Goal: Task Accomplishment & Management: Use online tool/utility

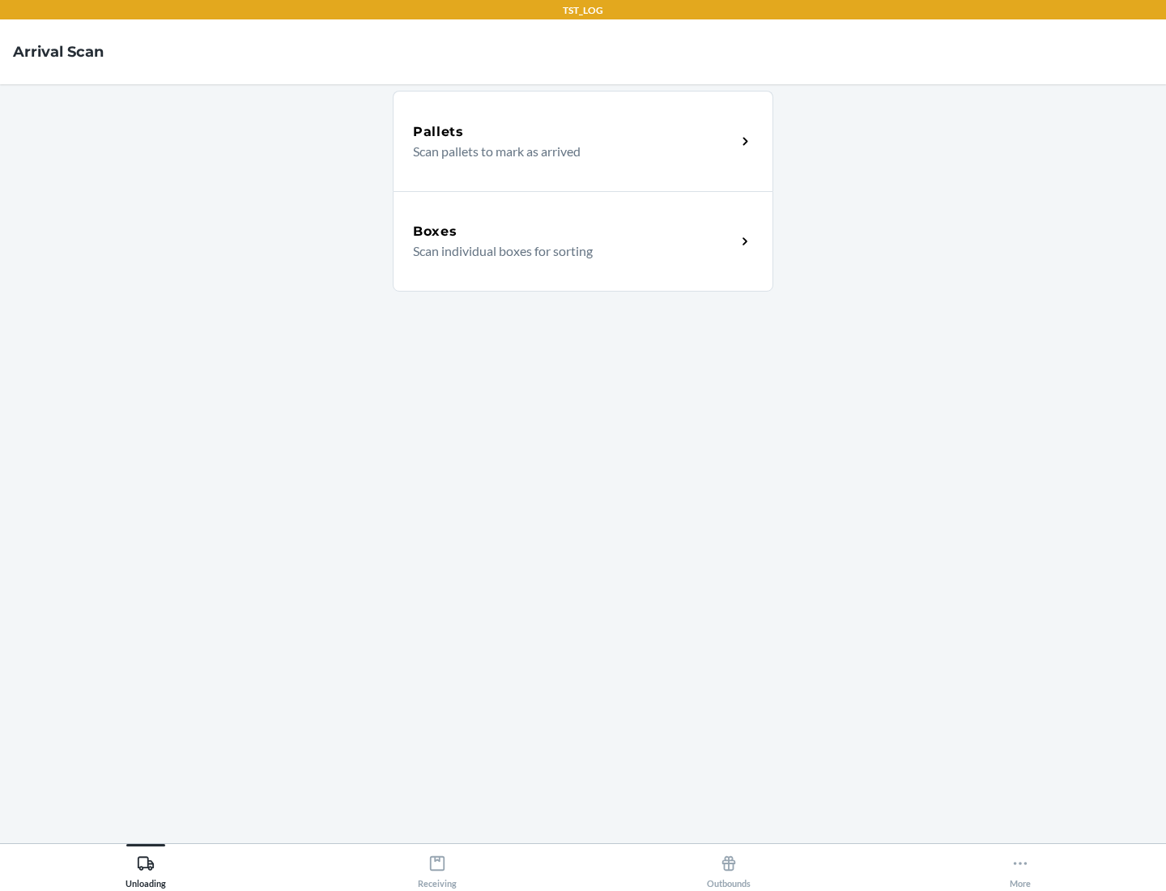
click at [574, 232] on div "Boxes" at bounding box center [574, 231] width 323 height 19
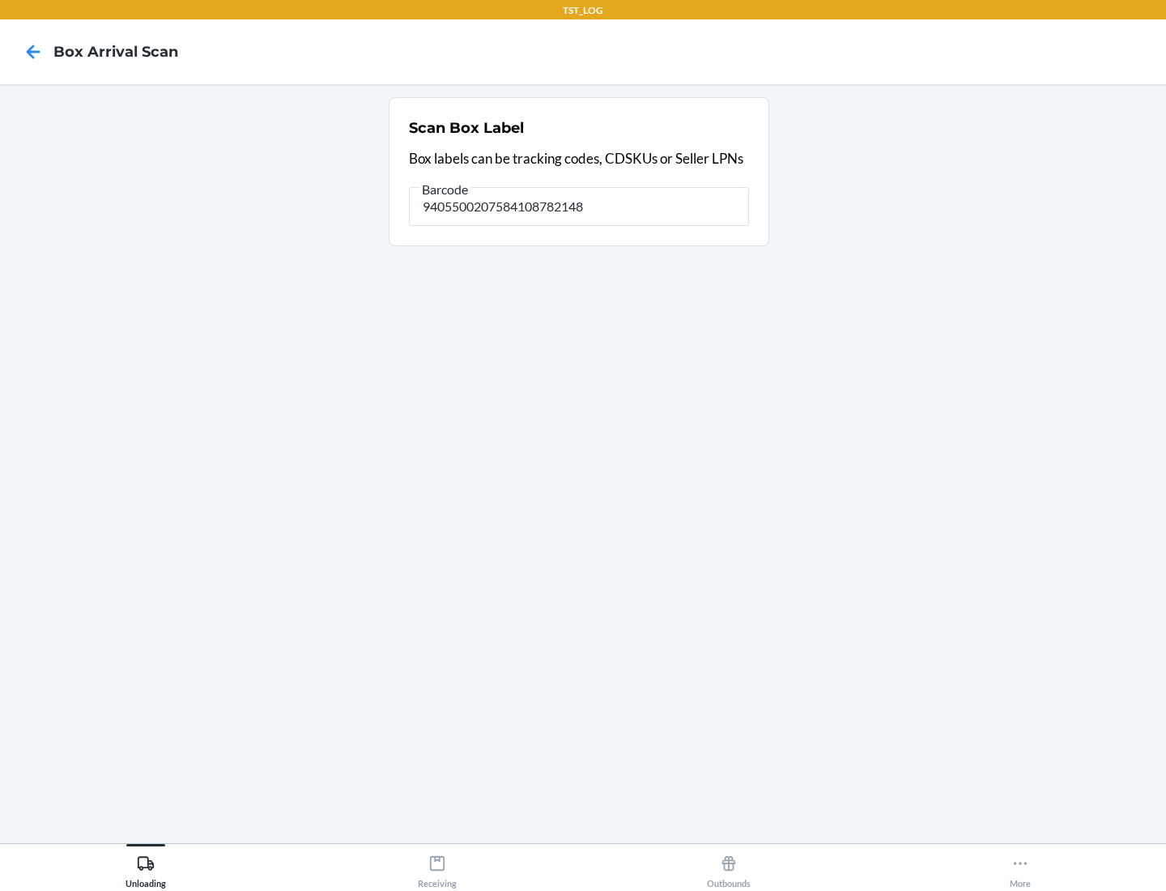
type input "9405500207584108782148"
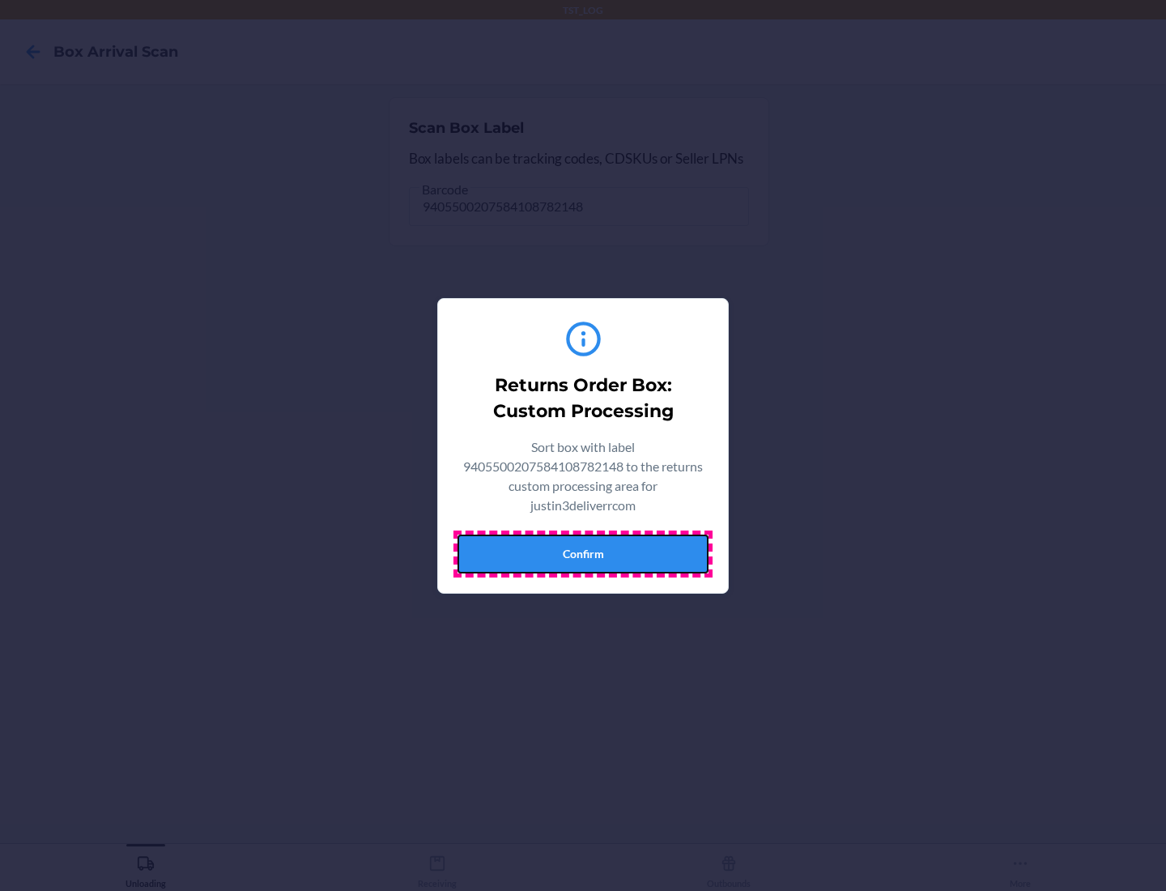
click at [583, 553] on button "Confirm" at bounding box center [583, 553] width 251 height 39
